Goal: Navigation & Orientation: Go to known website

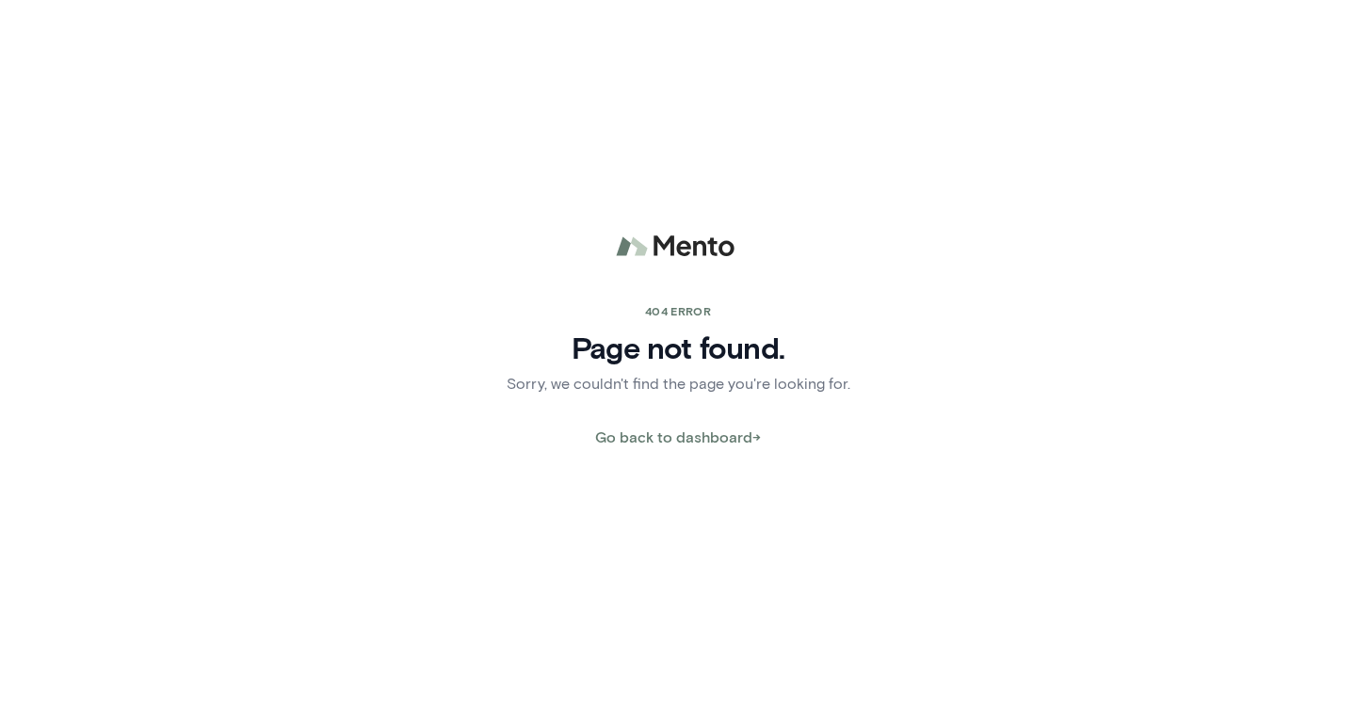
click at [671, 251] on img at bounding box center [678, 246] width 170 height 45
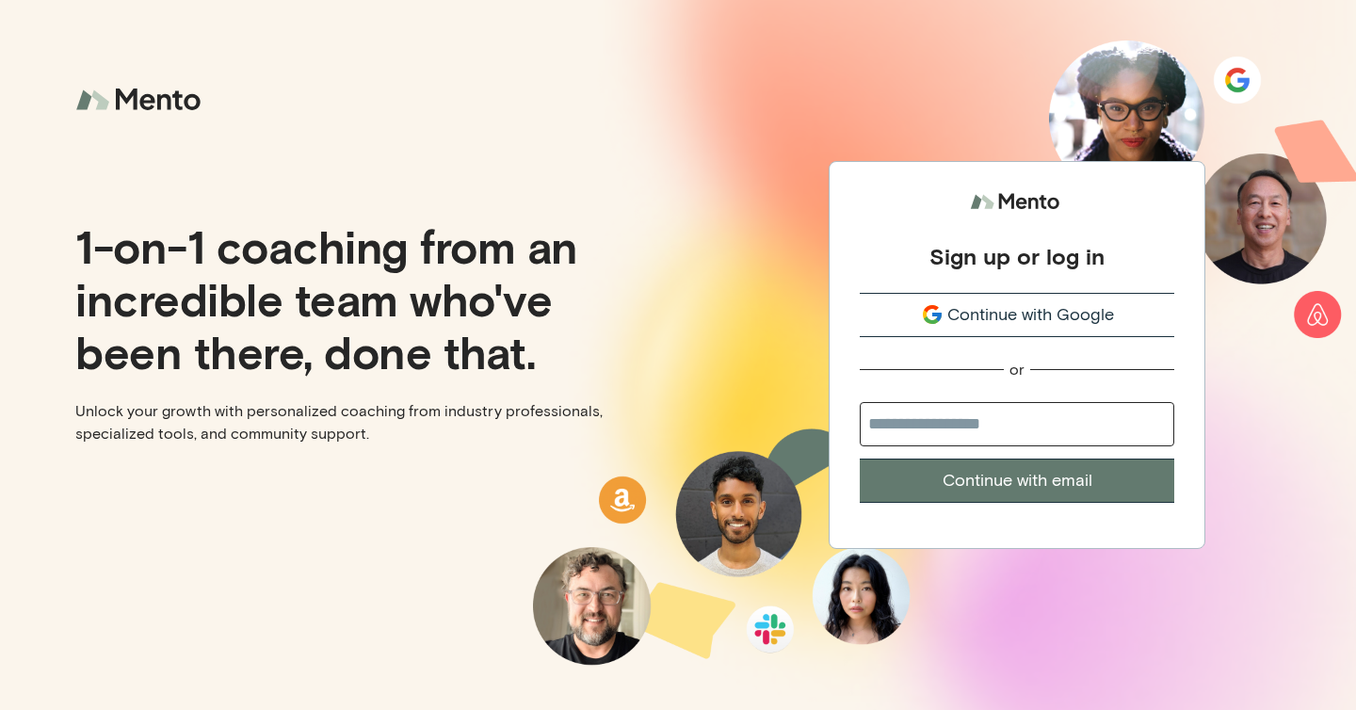
click at [175, 103] on img at bounding box center [141, 100] width 132 height 50
